Goal: Navigation & Orientation: Find specific page/section

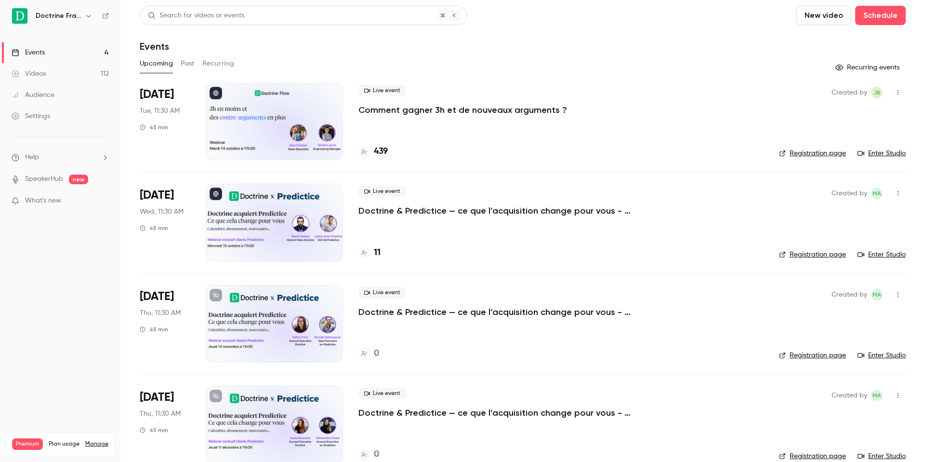
click at [44, 79] on link "Videos 112" at bounding box center [60, 73] width 120 height 21
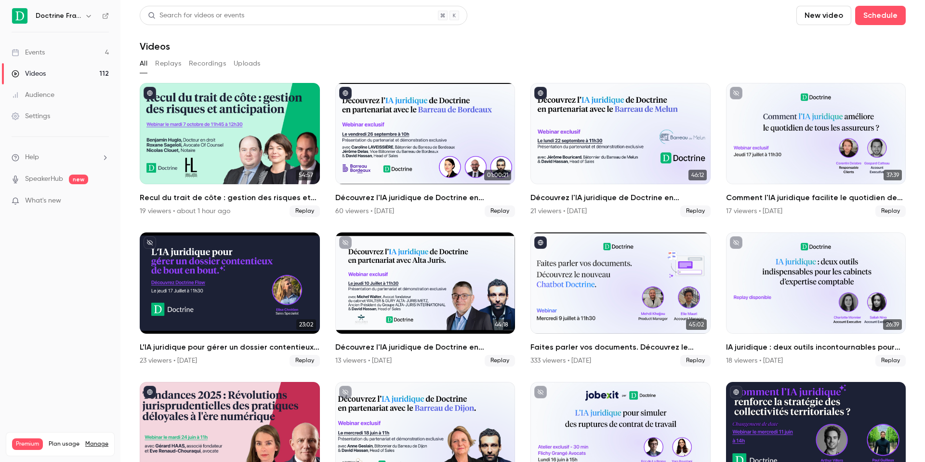
click at [58, 51] on link "Events 4" at bounding box center [60, 52] width 120 height 21
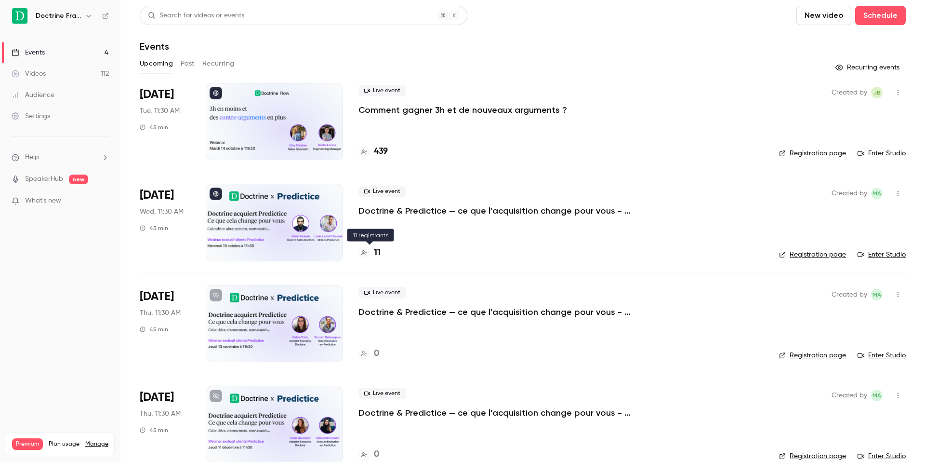
click at [372, 253] on div "11" at bounding box center [370, 252] width 22 height 13
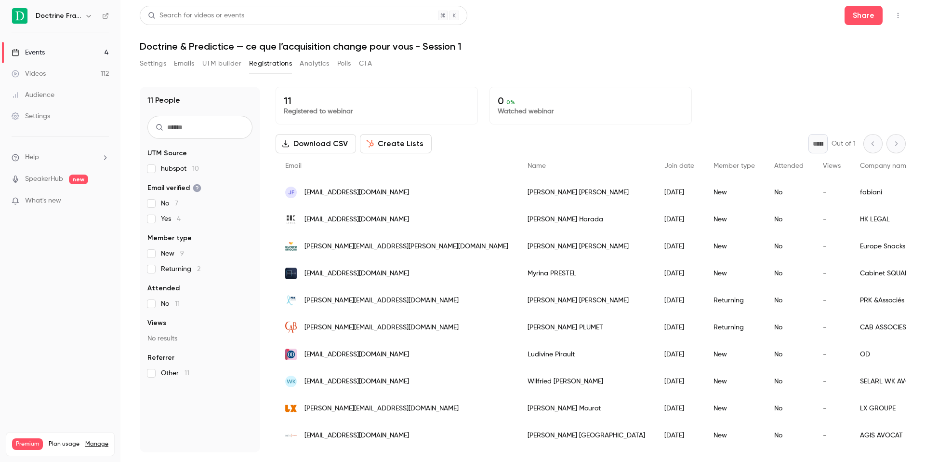
scroll to position [24, 0]
